Goal: Register for event/course

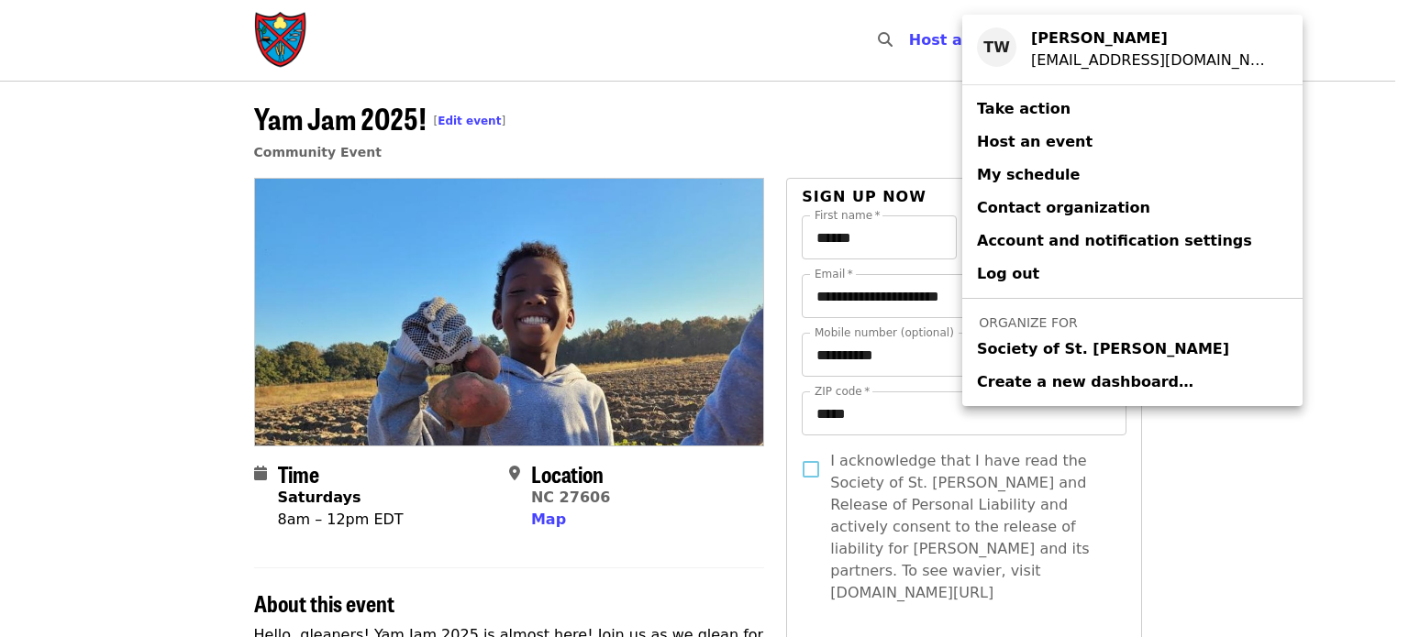
click at [1019, 351] on span "Society of St. Andrew" at bounding box center [1103, 349] width 252 height 22
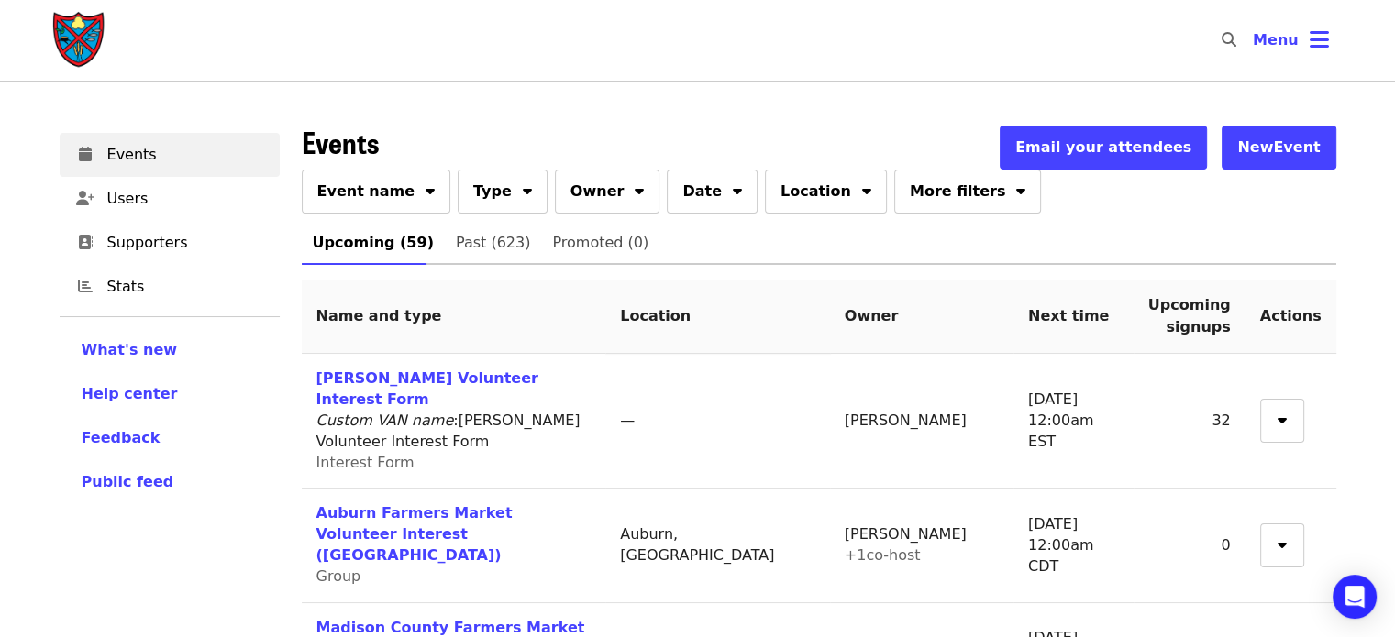
click at [403, 194] on button "Event name" at bounding box center [376, 192] width 149 height 44
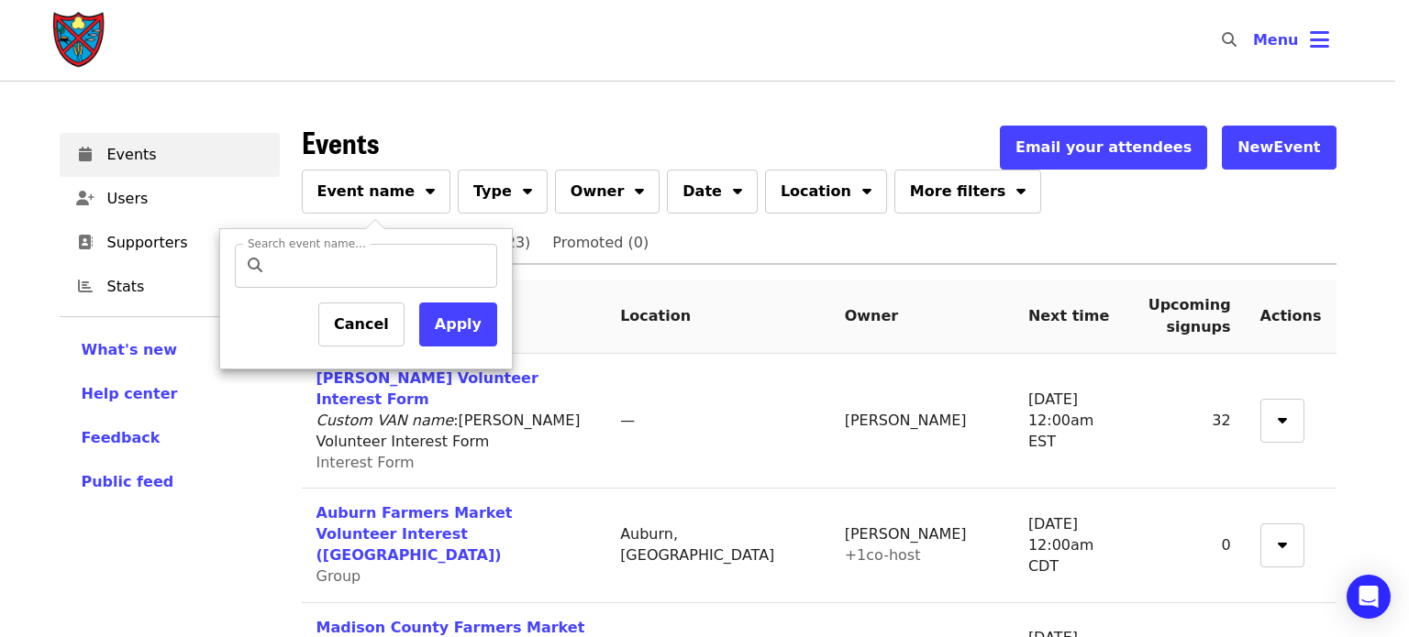
click at [403, 194] on div at bounding box center [704, 318] width 1409 height 637
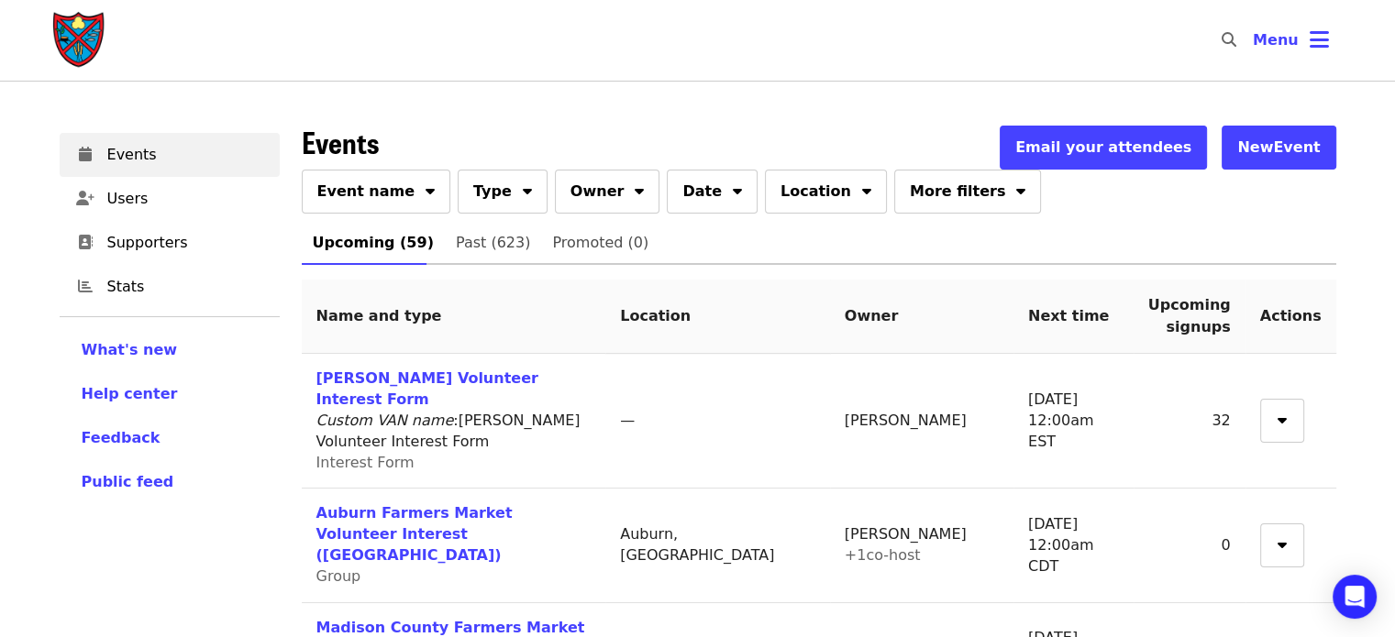
click at [403, 194] on button "Event name" at bounding box center [376, 192] width 149 height 44
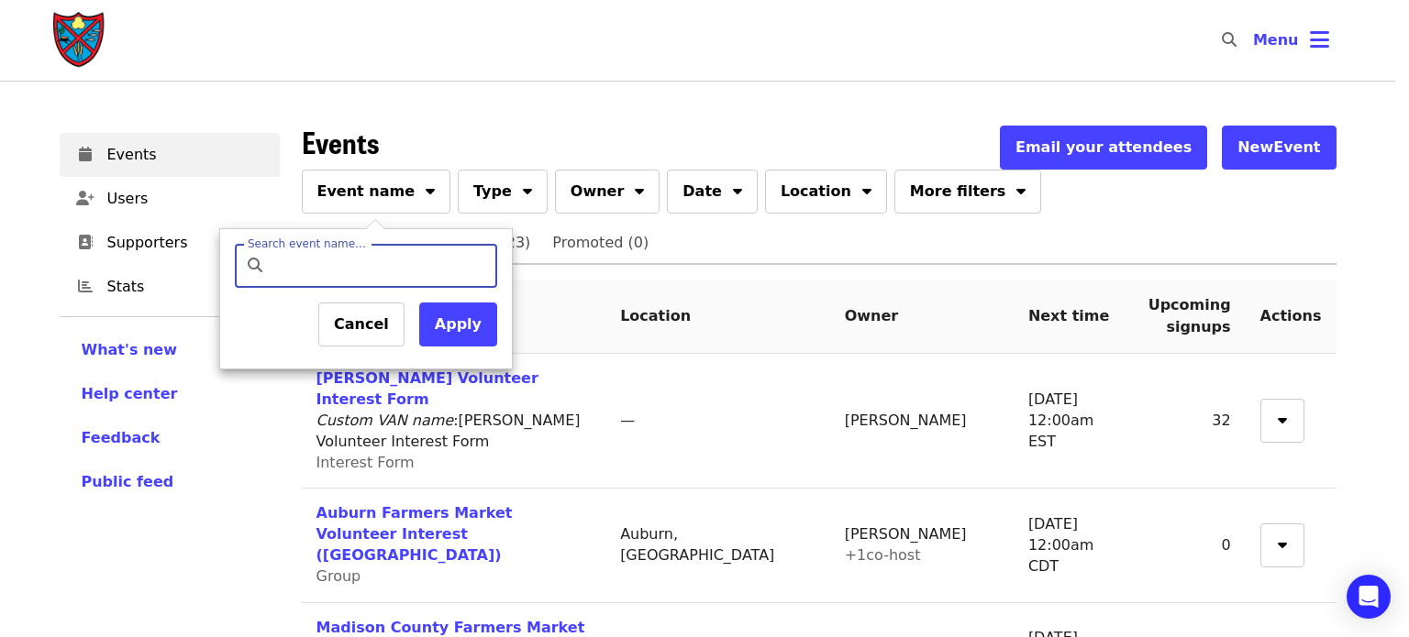
click at [360, 261] on input "Search event name…" at bounding box center [381, 266] width 216 height 44
type input "*******"
click at [440, 325] on button "Apply" at bounding box center [458, 325] width 78 height 44
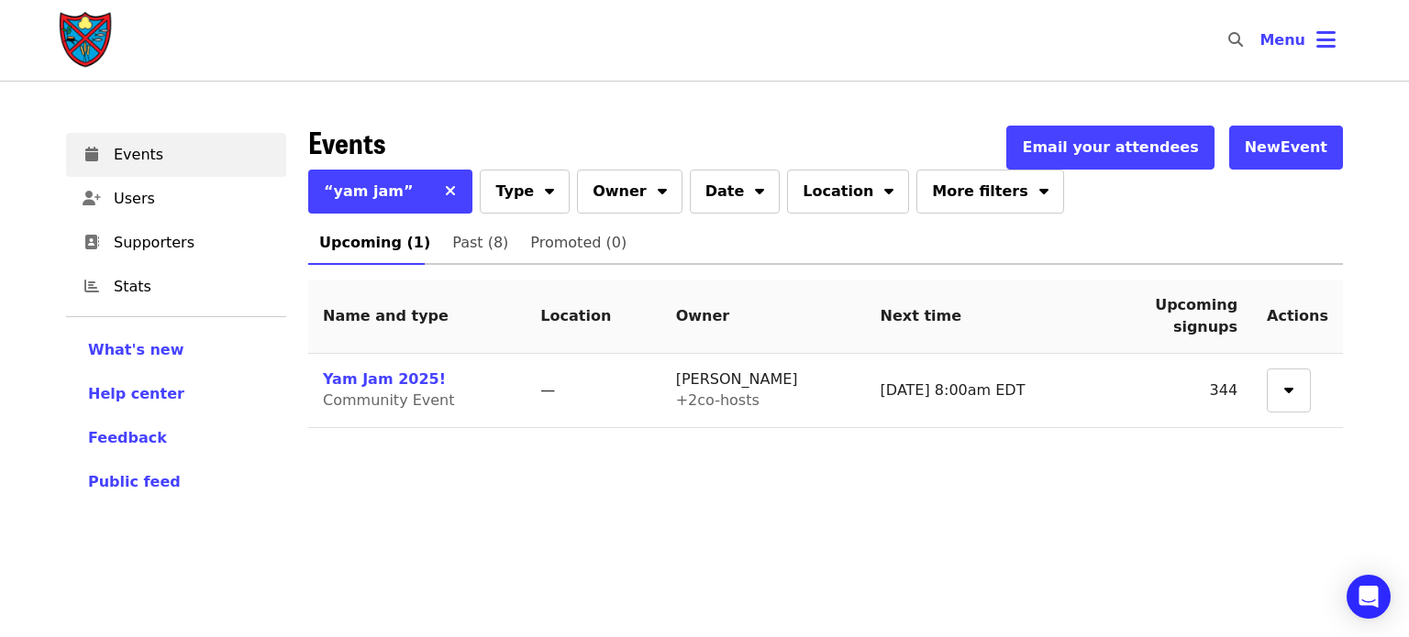
click at [374, 392] on span "Community Event" at bounding box center [389, 400] width 132 height 17
click at [373, 388] on link "Yam Jam 2025!" at bounding box center [384, 379] width 123 height 17
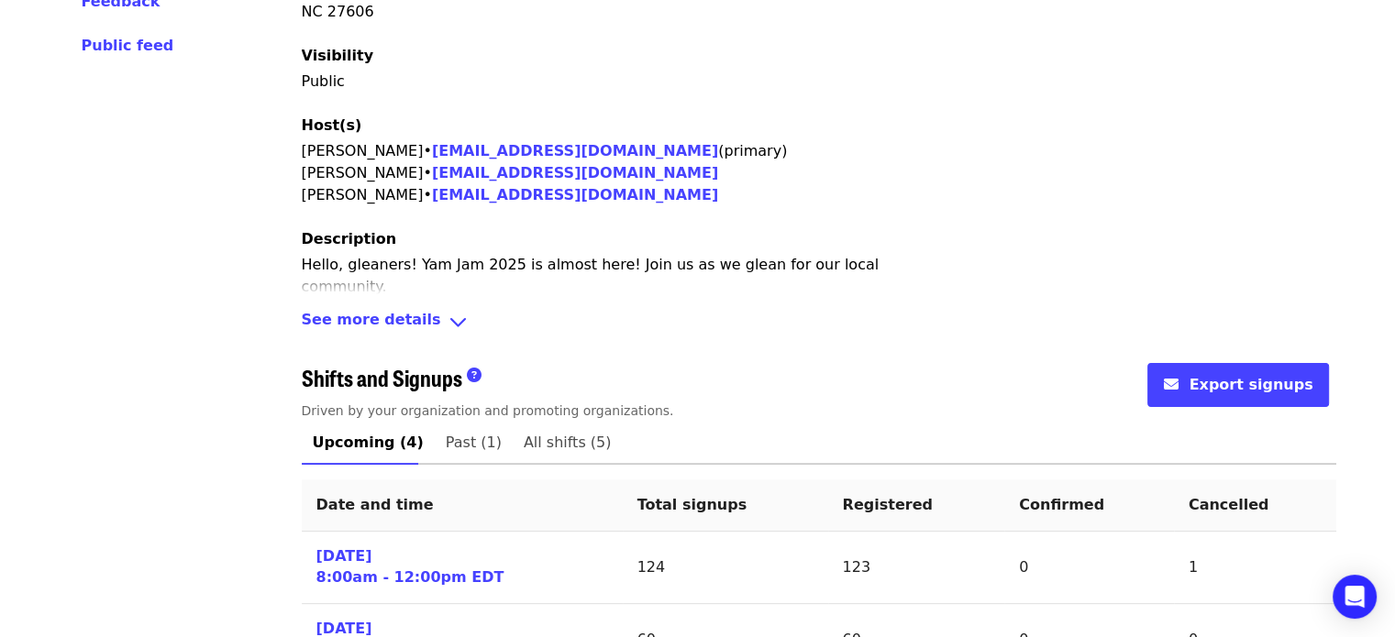
scroll to position [692, 0]
